Goal: Task Accomplishment & Management: Use online tool/utility

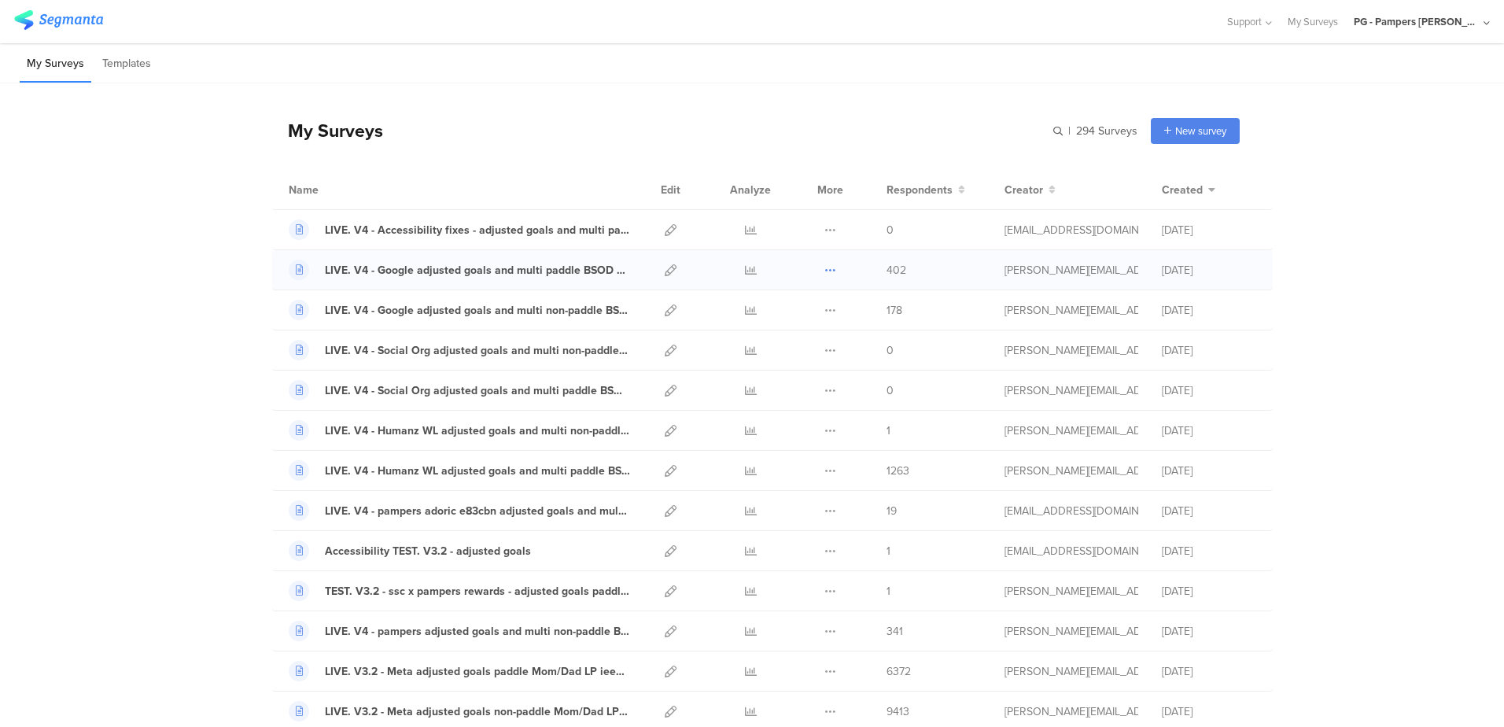
click at [824, 269] on icon at bounding box center [830, 270] width 12 height 12
click at [790, 311] on button "Duplicate" at bounding box center [799, 310] width 87 height 28
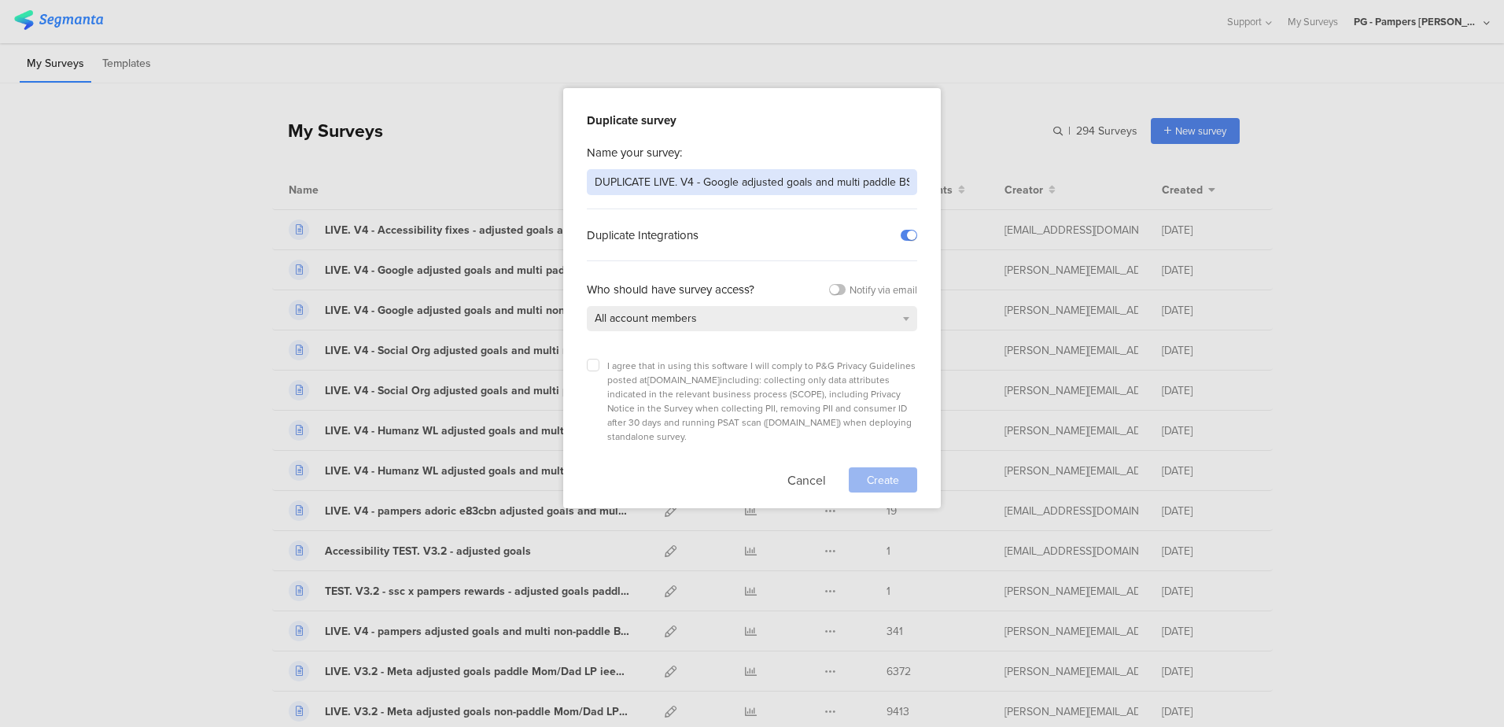
drag, startPoint x: 654, startPoint y: 179, endPoint x: 528, endPoint y: 168, distance: 126.2
click at [528, 168] on div "Duplicate survey Name your survey: DUPLICATE LIVE. V4 - Google adjusted goals a…" at bounding box center [752, 363] width 1504 height 727
click at [634, 181] on input "LIVE. V4 - Google adjusted goals and multi paddle BSOD LP 3t4561" at bounding box center [752, 182] width 330 height 26
click at [675, 181] on input "LIVE. V4.2 - Google adjusted goals and multi paddle BSOD LP 3t4561" at bounding box center [752, 182] width 330 height 26
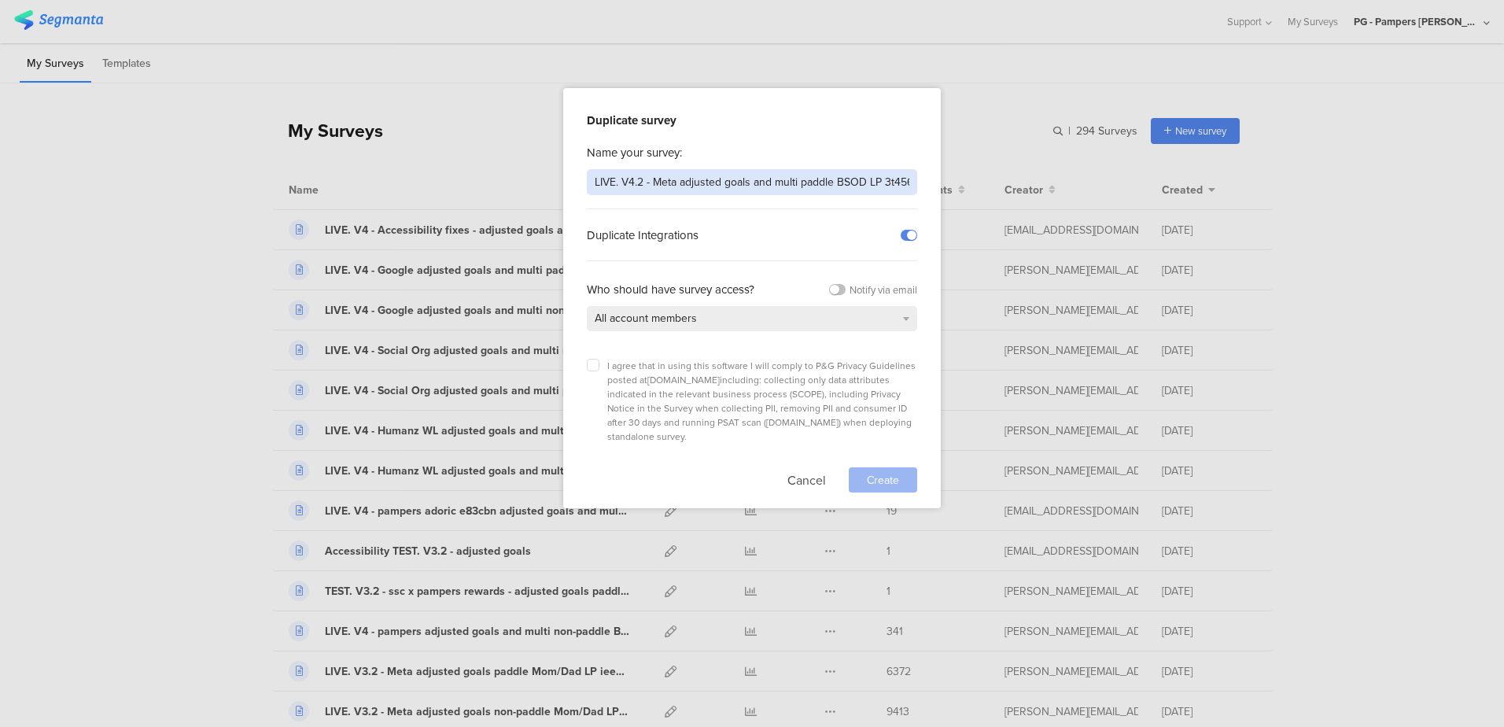
scroll to position [0, 7]
drag, startPoint x: 886, startPoint y: 178, endPoint x: 941, endPoint y: 181, distance: 55.1
click at [941, 181] on div "Duplicate survey Name your survey: LIVE. V4.2 - Meta adjusted goals and multi p…" at bounding box center [752, 363] width 1504 height 727
type input "LIVE. V4.2 - Meta adjusted goals and multi paddle Mom/Dad LP"
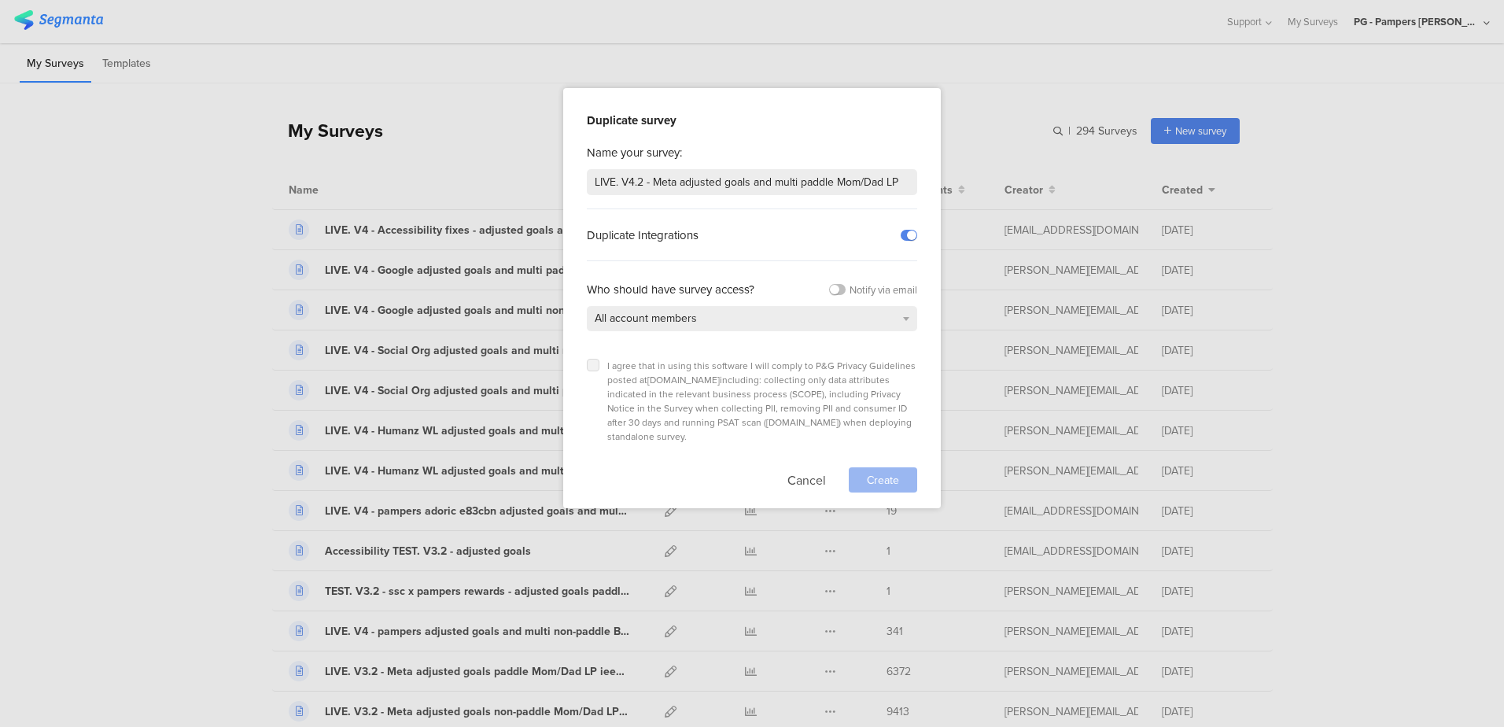
click at [595, 362] on icon at bounding box center [593, 365] width 6 height 6
click at [0, 0] on input "checkbox" at bounding box center [0, 0] width 0 height 0
click at [888, 472] on span "Create" at bounding box center [883, 480] width 32 height 17
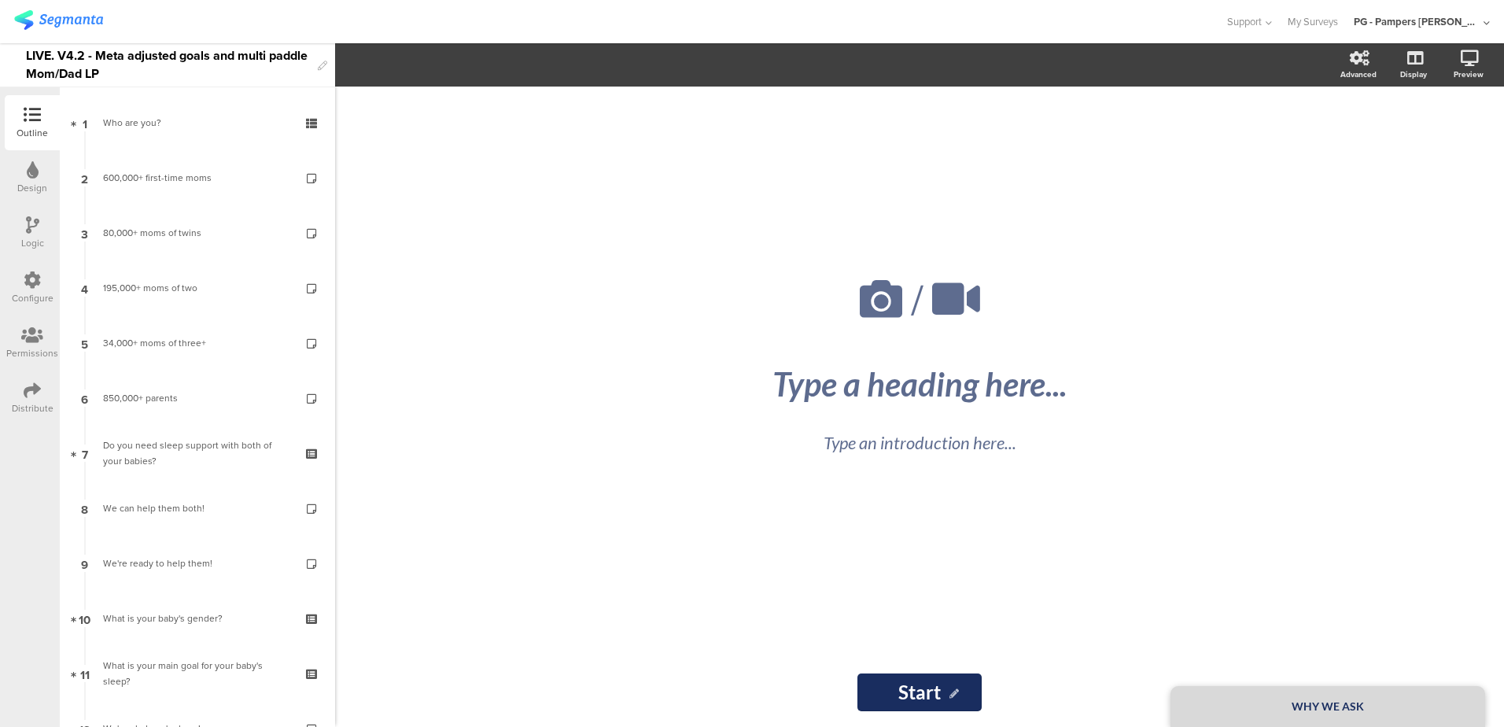
click at [543, 545] on div "/ WHY WE ASK Type a heading here... Type an introduction here... Start Start" at bounding box center [919, 407] width 1169 height 640
click at [118, 74] on div "LIVE. V4.2 - Meta adjusted goals and multi paddle Mom/Dad LP" at bounding box center [168, 64] width 284 height 43
click at [403, 29] on div at bounding box center [612, 22] width 1196 height 26
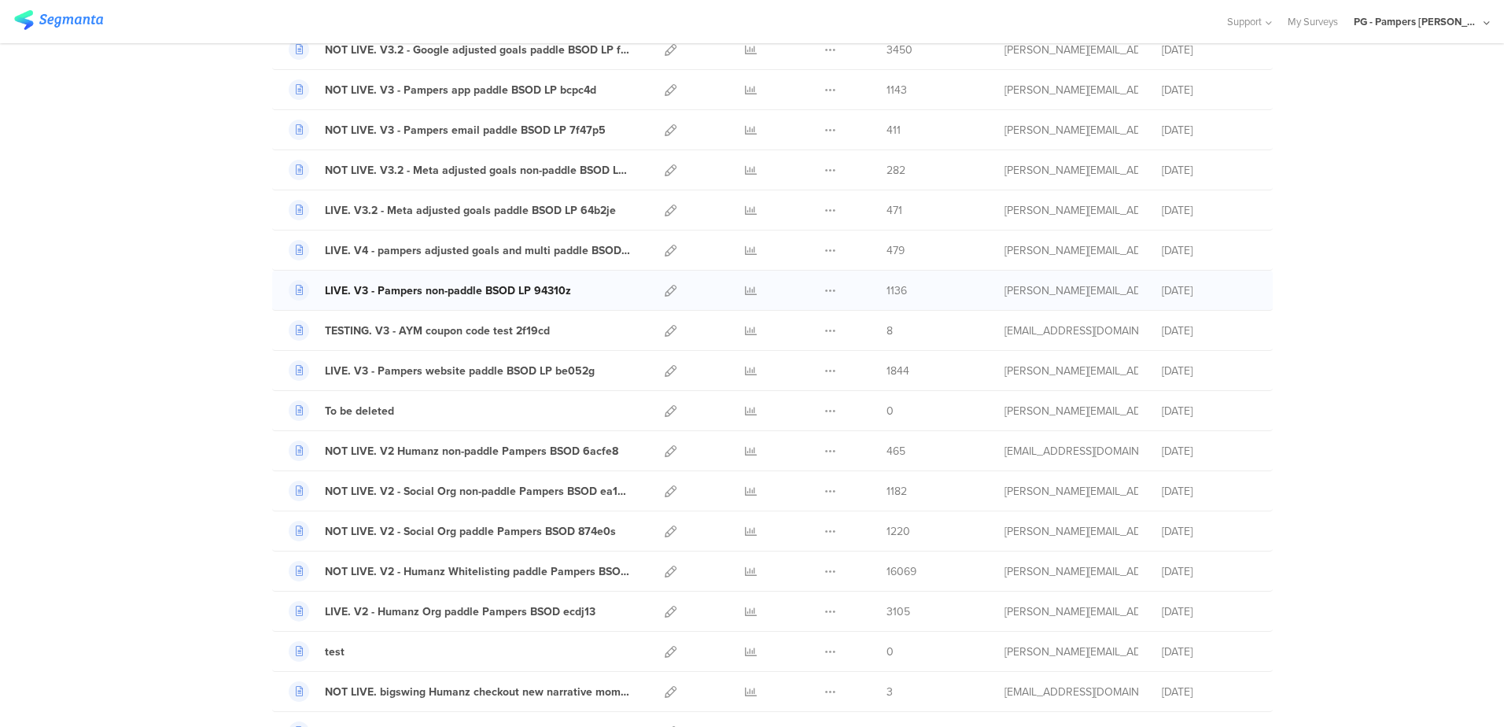
scroll to position [1654, 0]
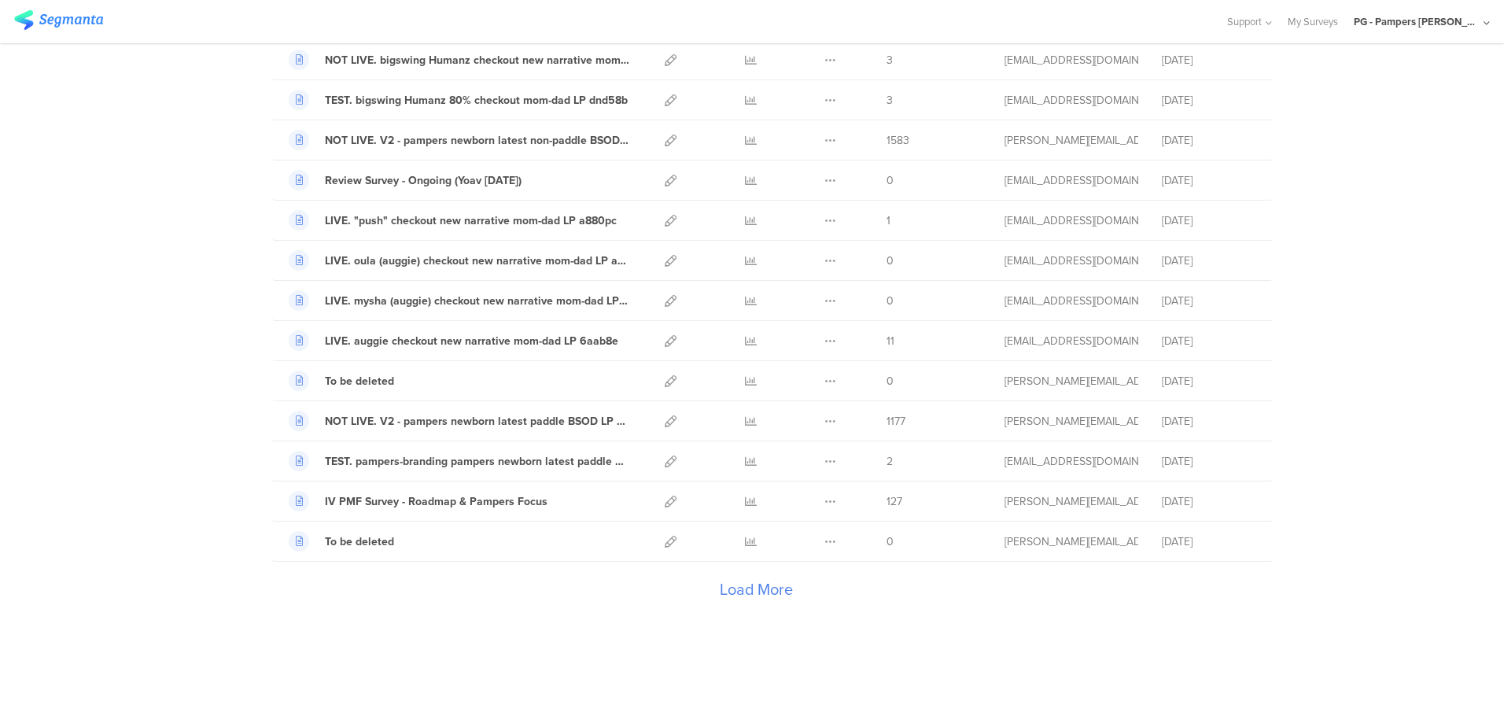
click at [764, 587] on div "Load More" at bounding box center [755, 593] width 967 height 63
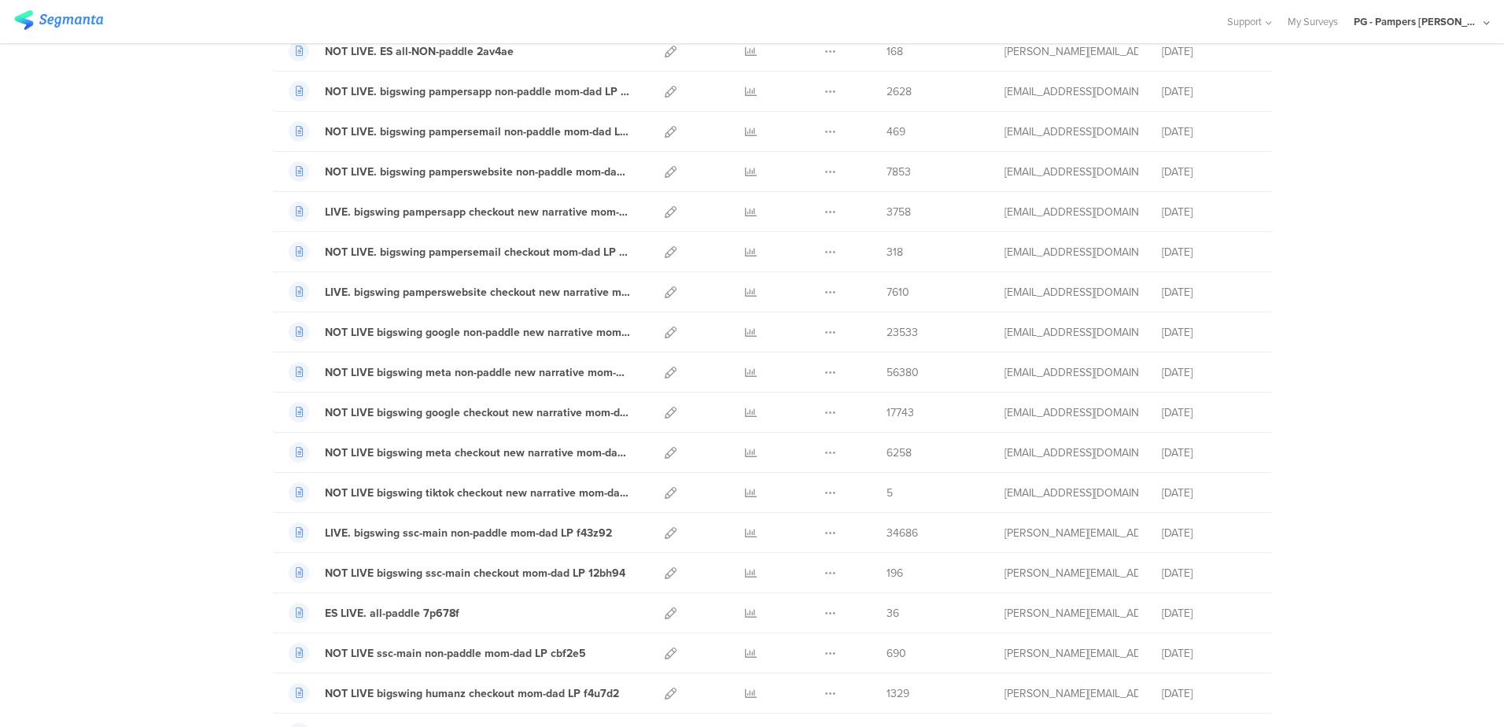
scroll to position [2676, 0]
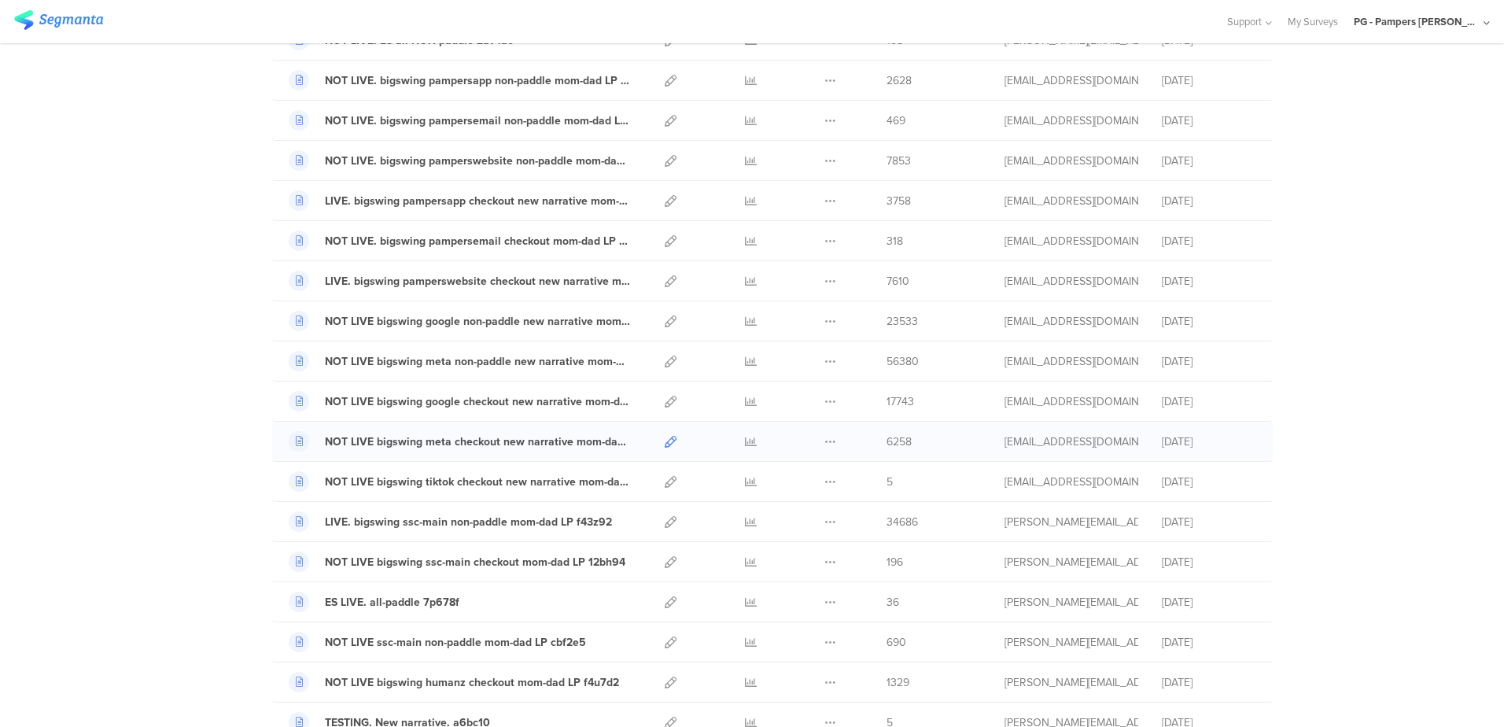
click at [665, 440] on icon at bounding box center [671, 442] width 12 height 12
